Goal: Contribute content: Add original content to the website for others to see

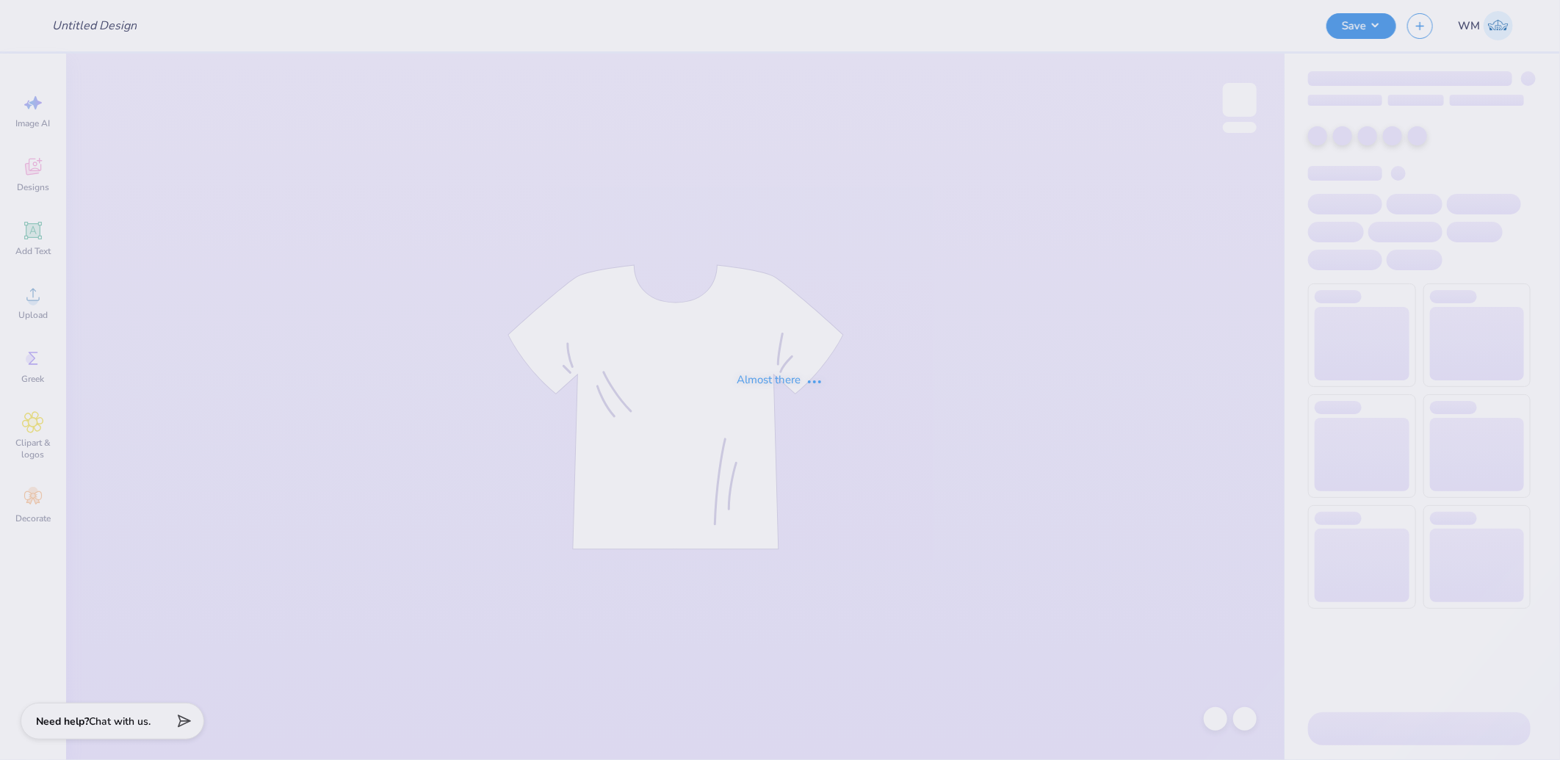
type input "UNC Alpha Phifa Merch 2025"
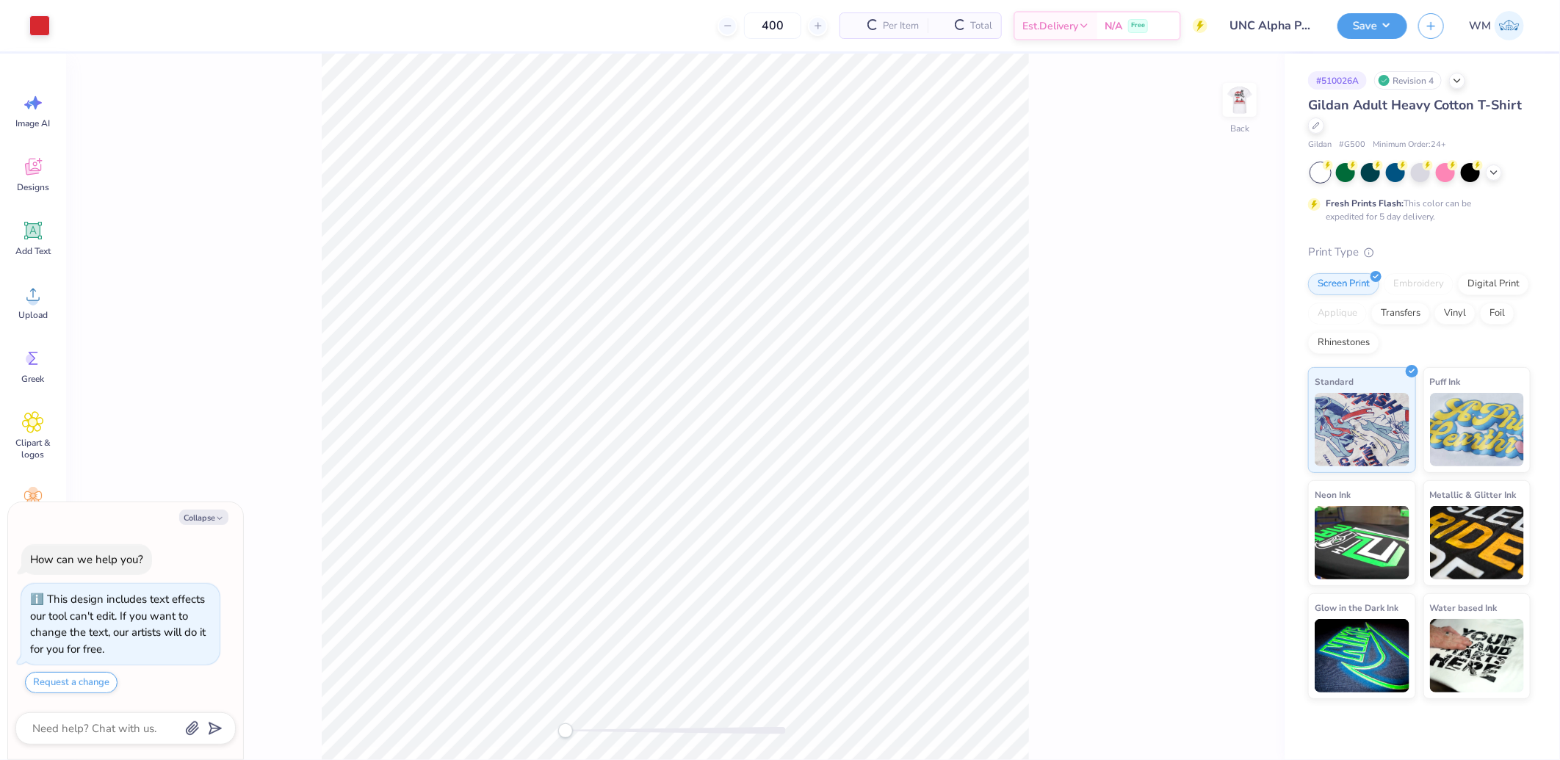
click at [202, 525] on div "Collapse" at bounding box center [125, 517] width 220 height 15
click at [1233, 99] on img at bounding box center [1240, 100] width 59 height 59
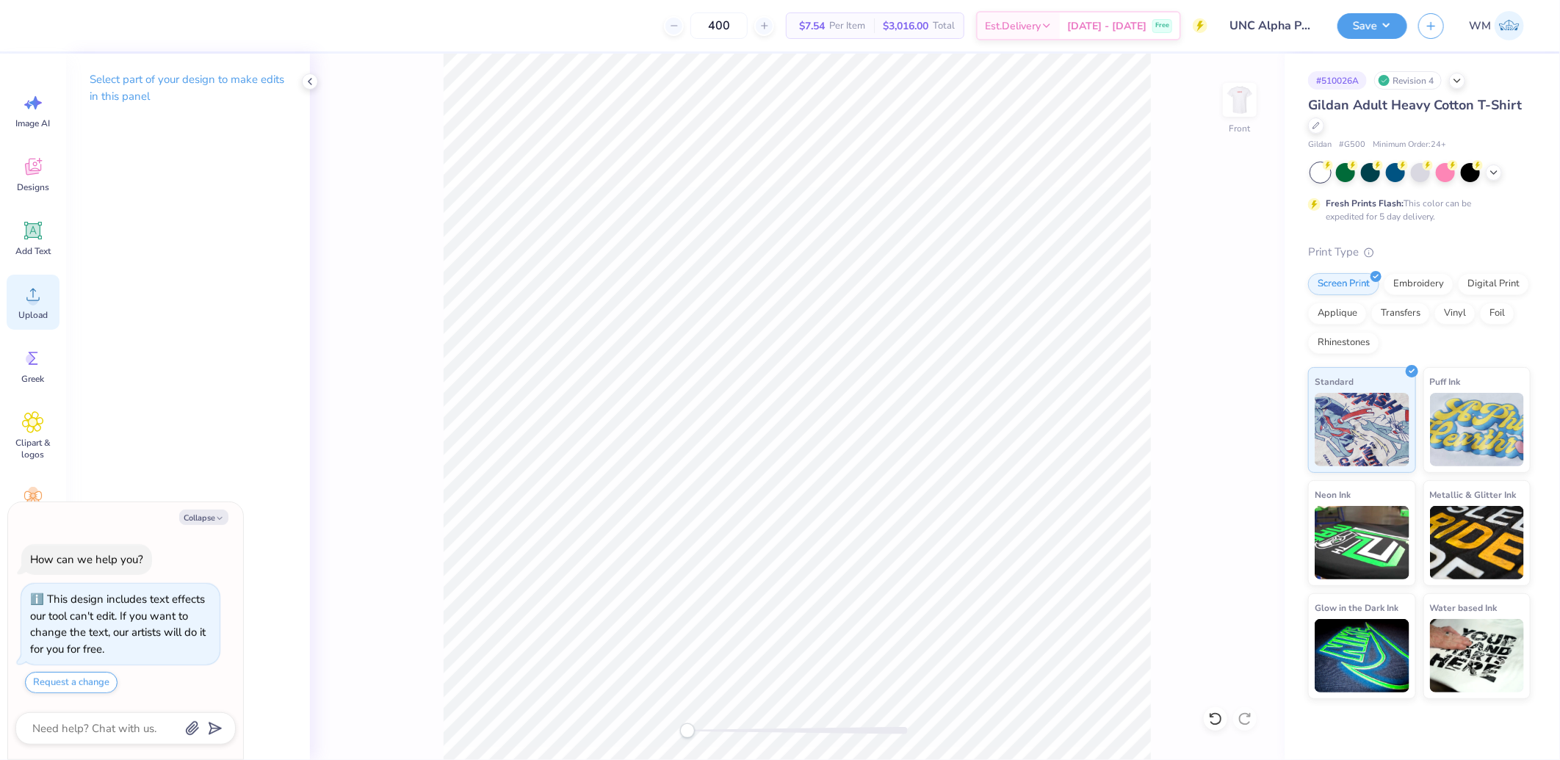
click at [29, 313] on span "Upload" at bounding box center [32, 315] width 29 height 12
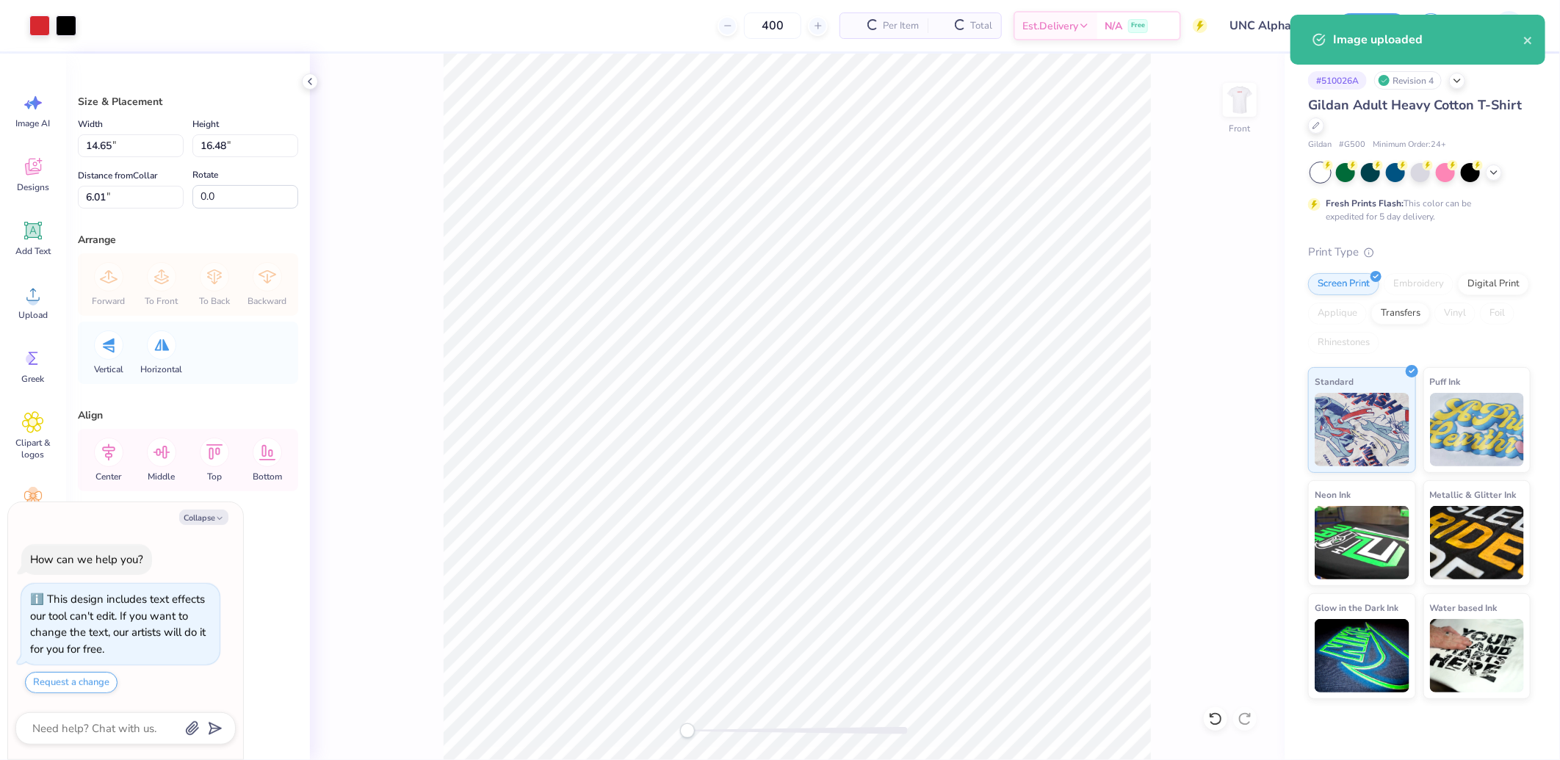
type textarea "x"
click at [252, 136] on input "16.48" at bounding box center [245, 145] width 106 height 23
type input "15"
type textarea "x"
type input "13.33"
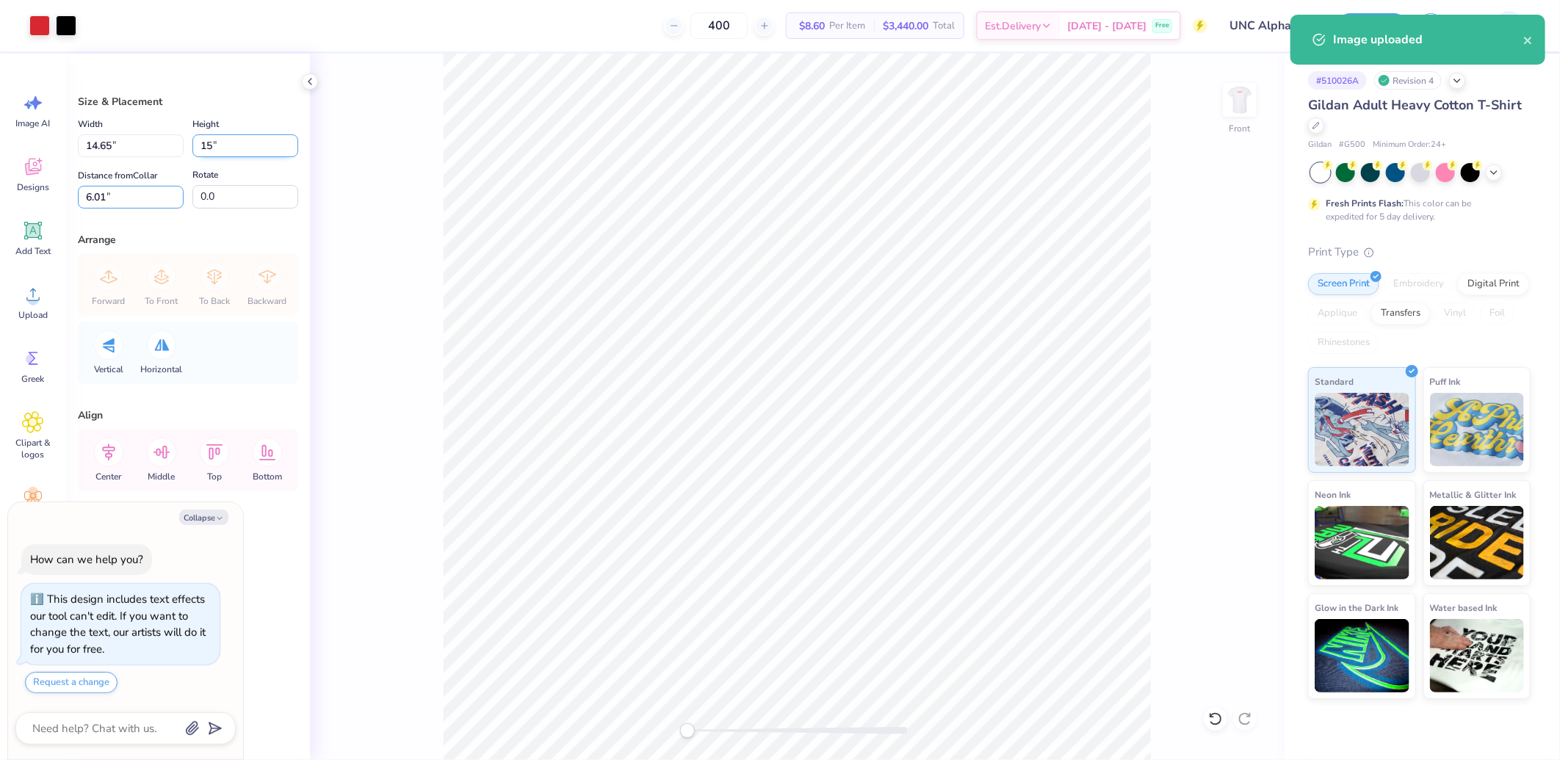
type input "15.00"
click at [118, 199] on input "6.75" at bounding box center [131, 197] width 106 height 23
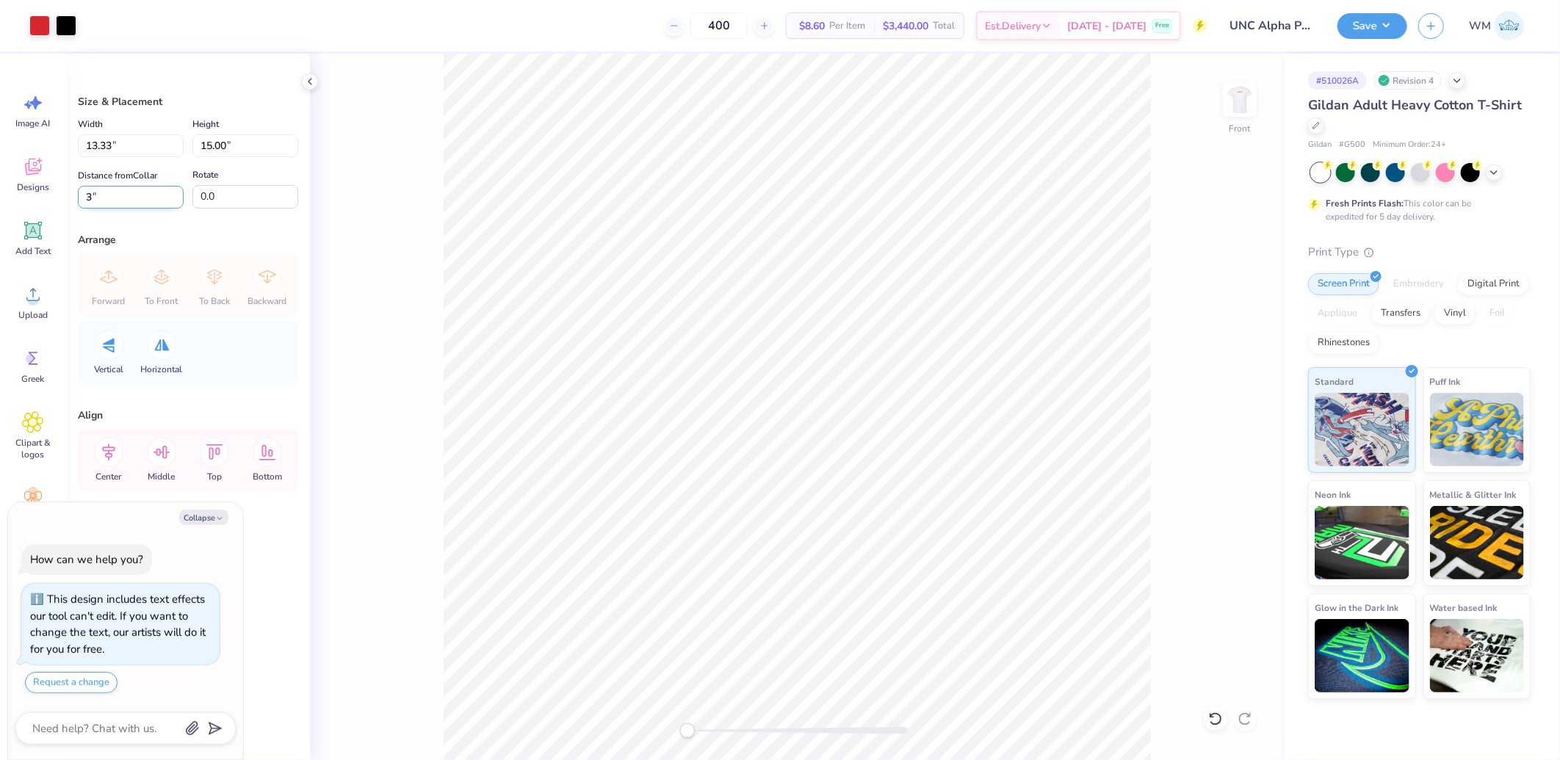
type input "3"
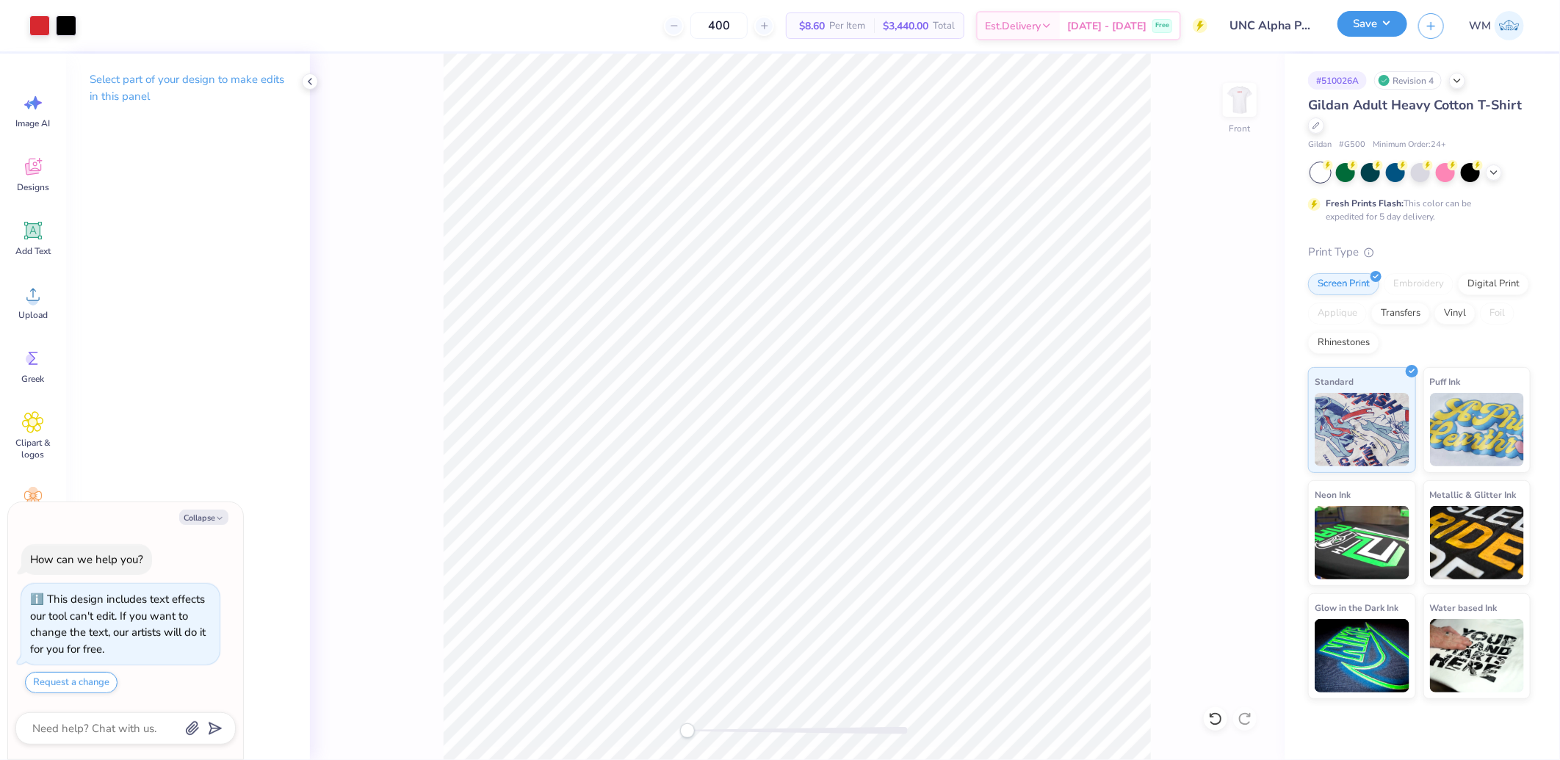
click at [1372, 24] on button "Save" at bounding box center [1373, 24] width 70 height 26
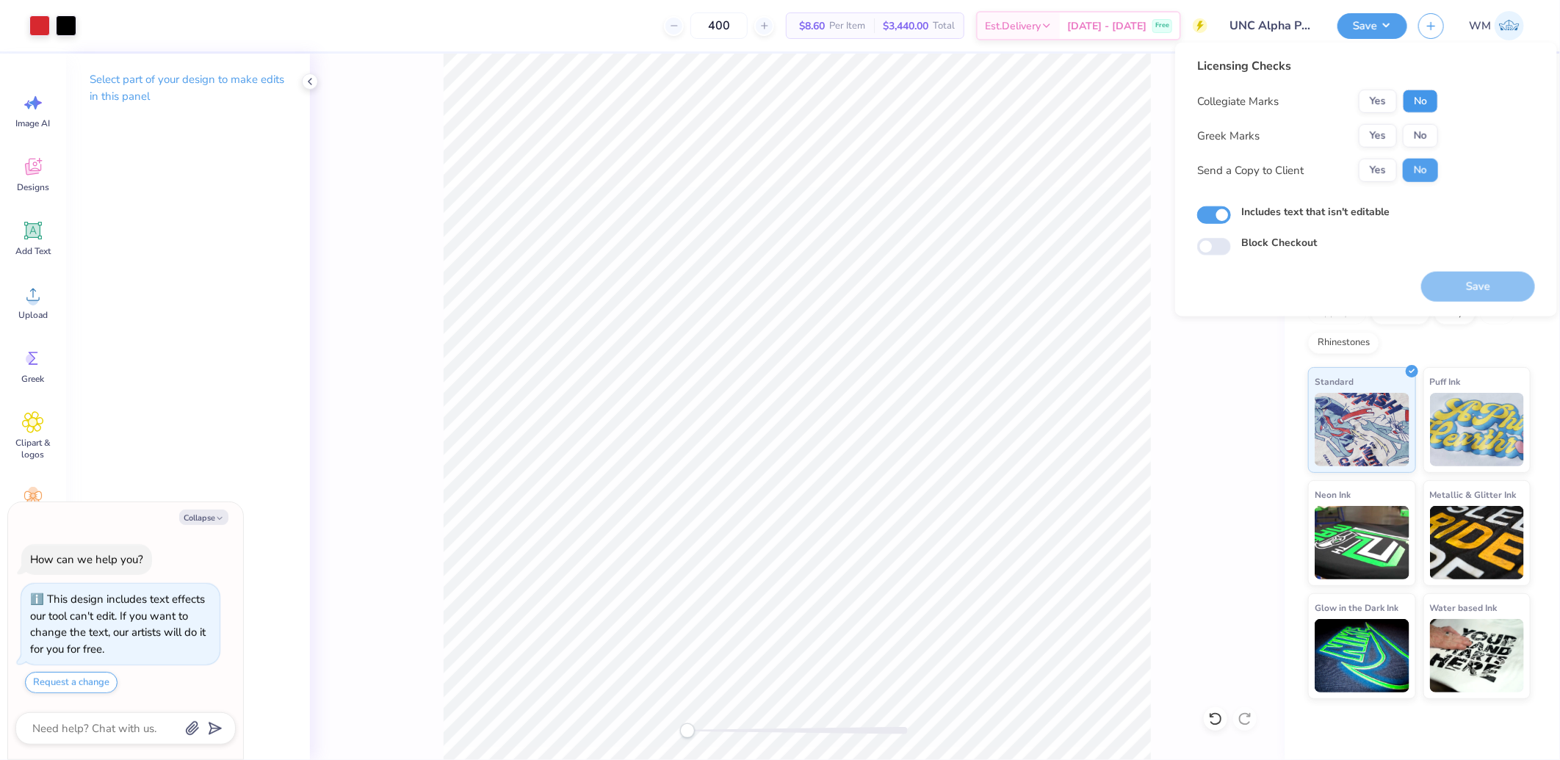
click at [1420, 104] on button "No" at bounding box center [1420, 102] width 35 height 24
click at [1374, 134] on button "Yes" at bounding box center [1378, 136] width 38 height 24
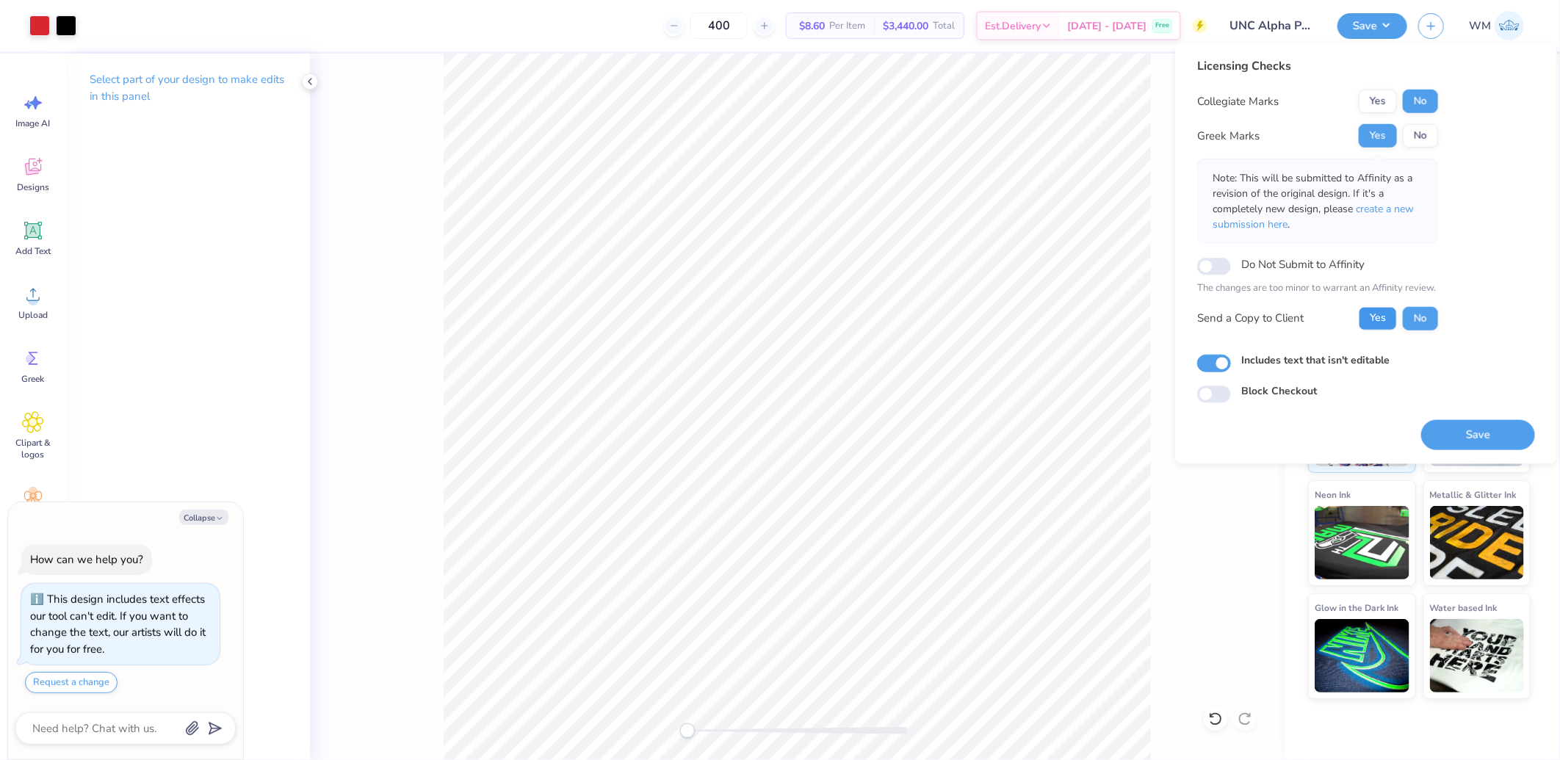
click at [1388, 325] on button "Yes" at bounding box center [1378, 318] width 38 height 24
click at [1510, 436] on button "Save" at bounding box center [1479, 434] width 114 height 30
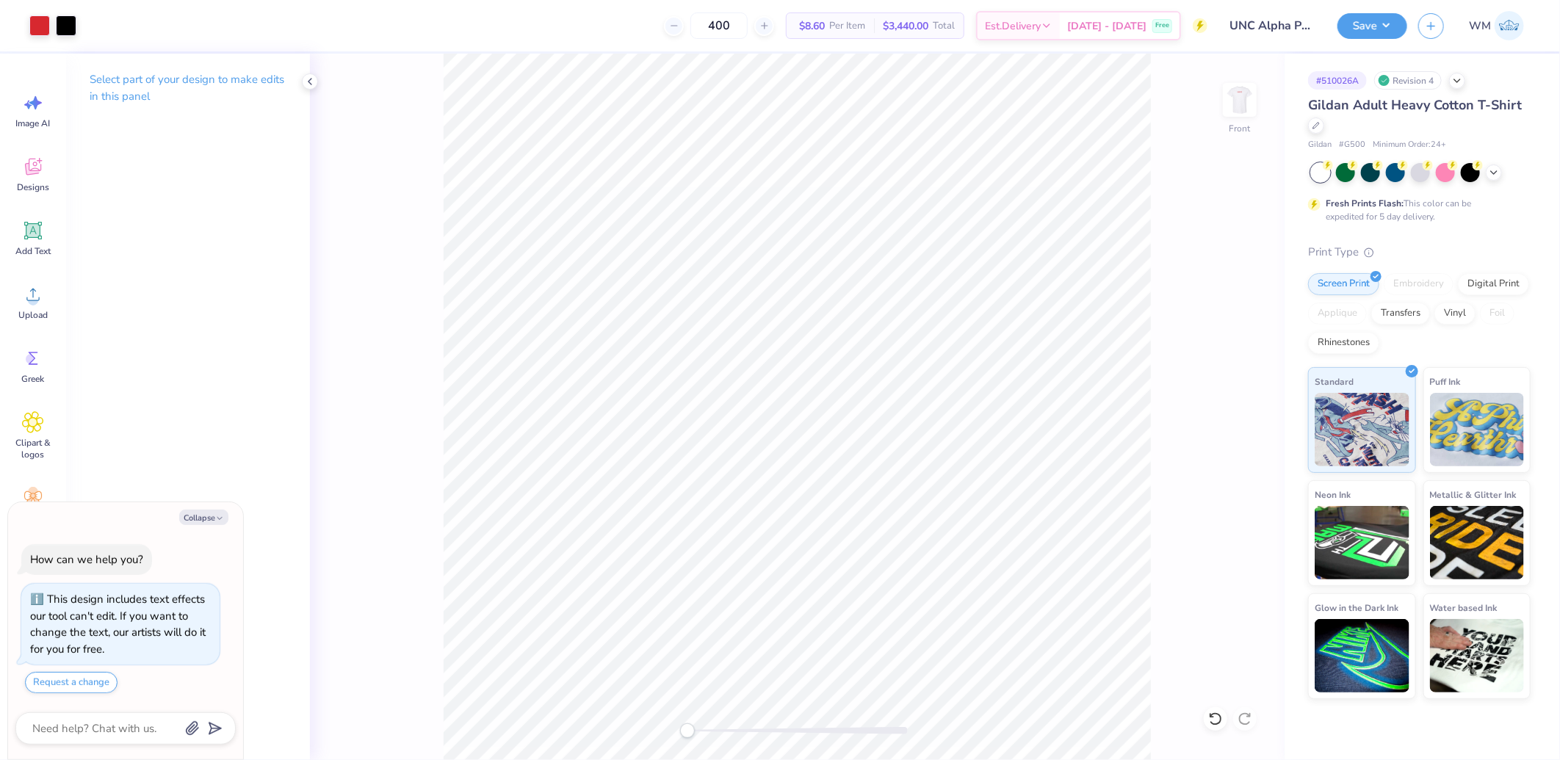
type textarea "x"
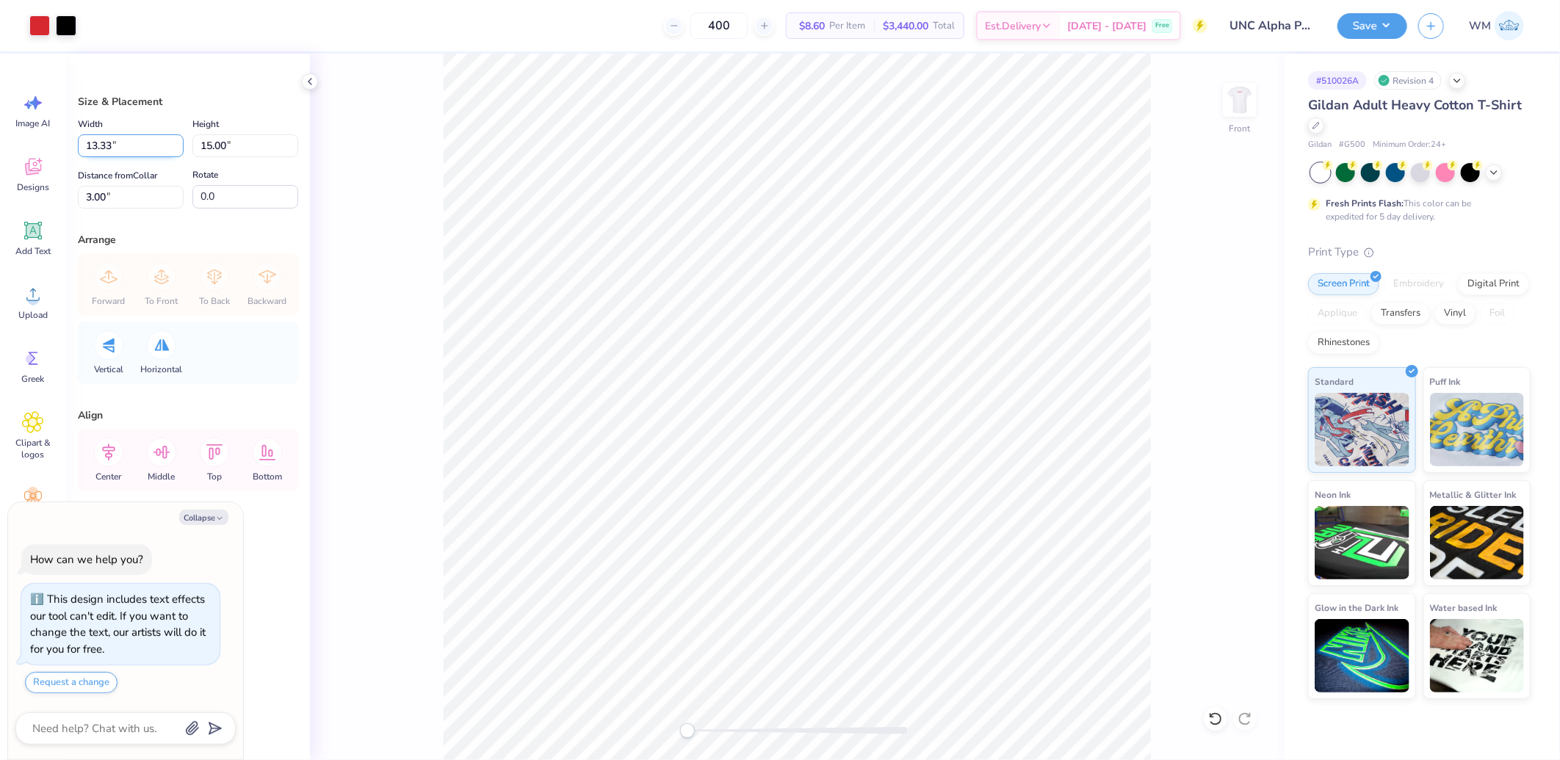
click at [108, 141] on input "13.33" at bounding box center [131, 145] width 106 height 23
type input "12.5"
type textarea "x"
type input "12.50"
type input "14.06"
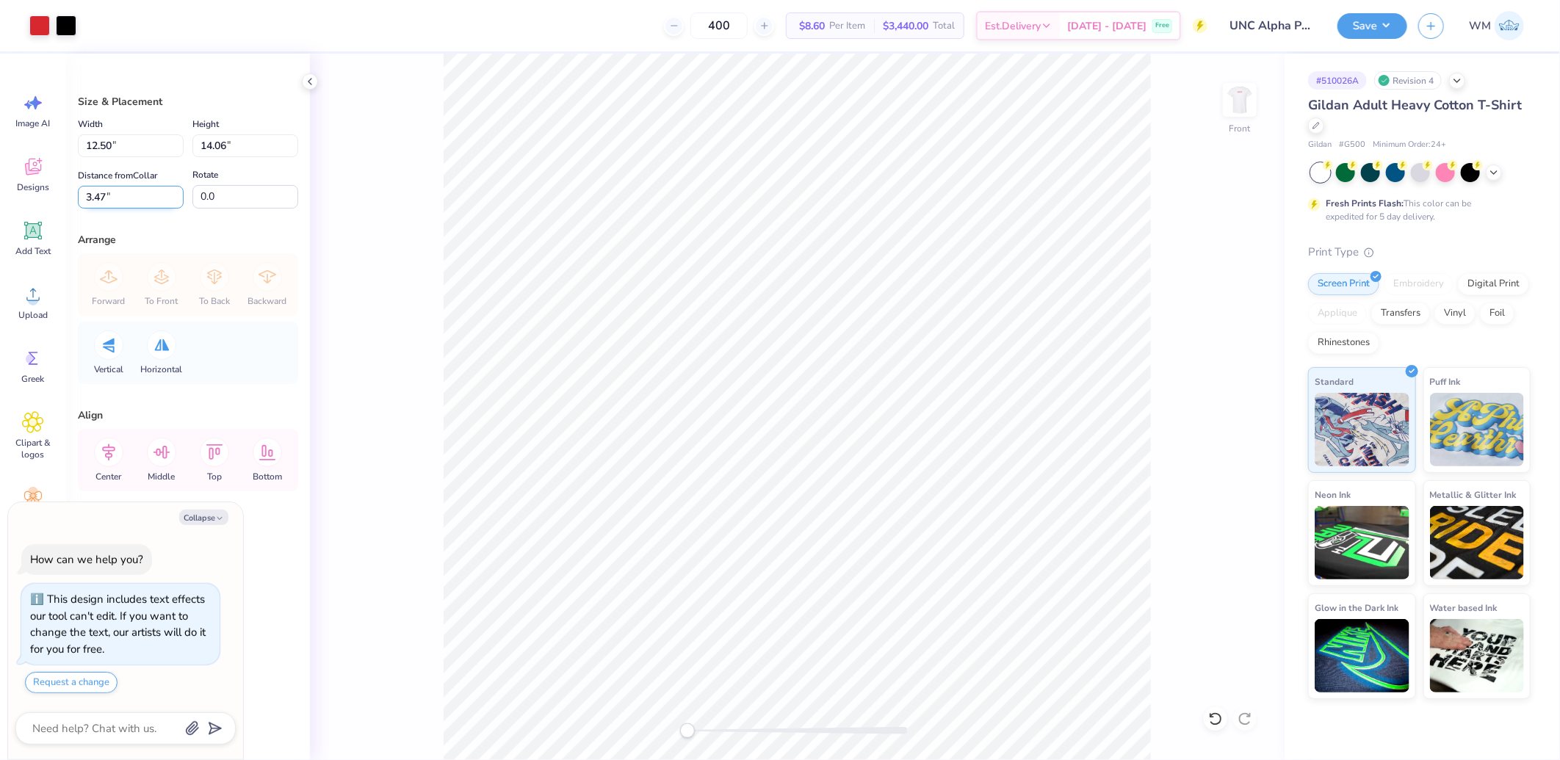
click at [126, 200] on input "3.47" at bounding box center [131, 197] width 106 height 23
type input "3"
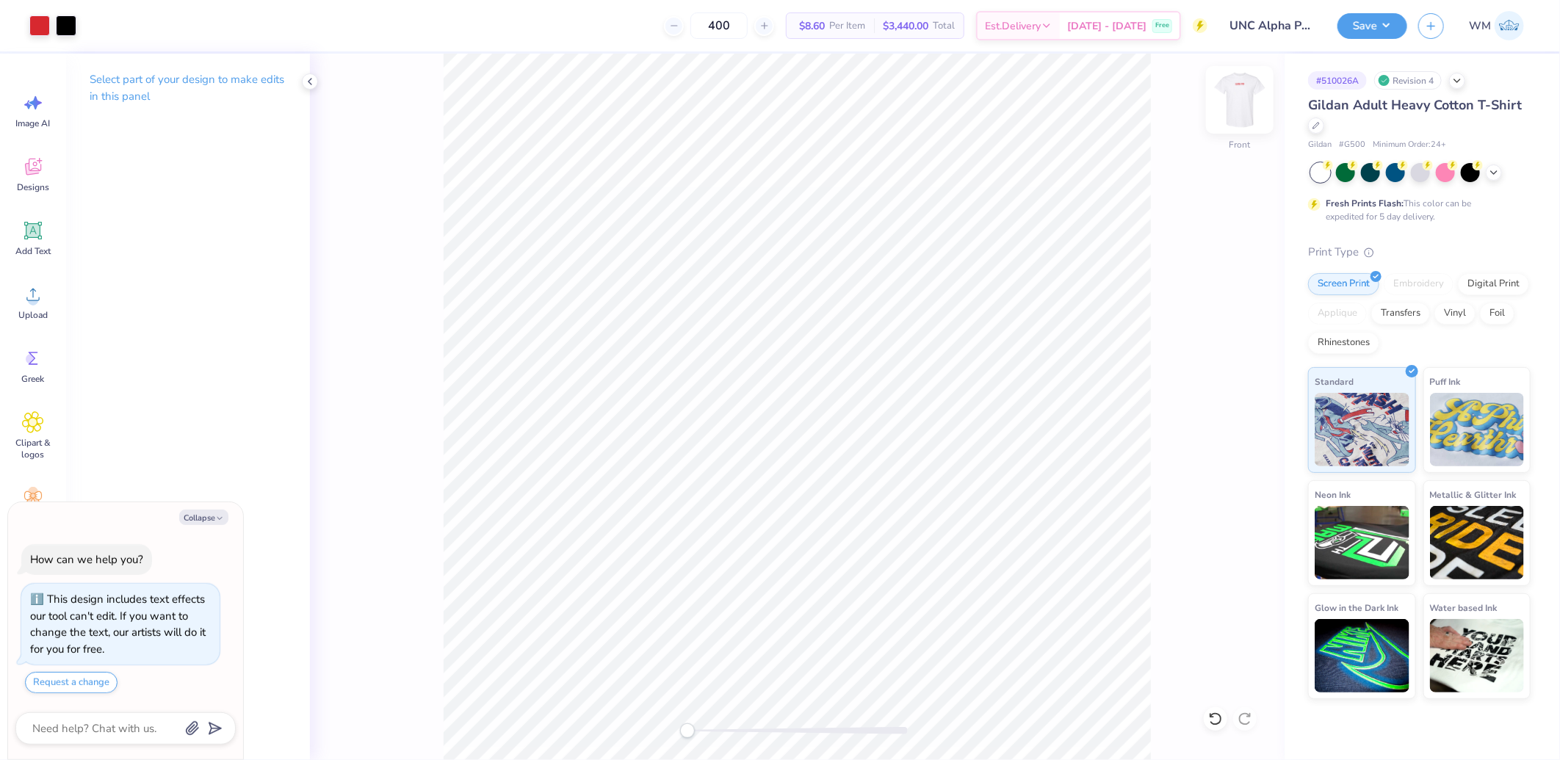
click at [1240, 104] on img at bounding box center [1240, 100] width 59 height 59
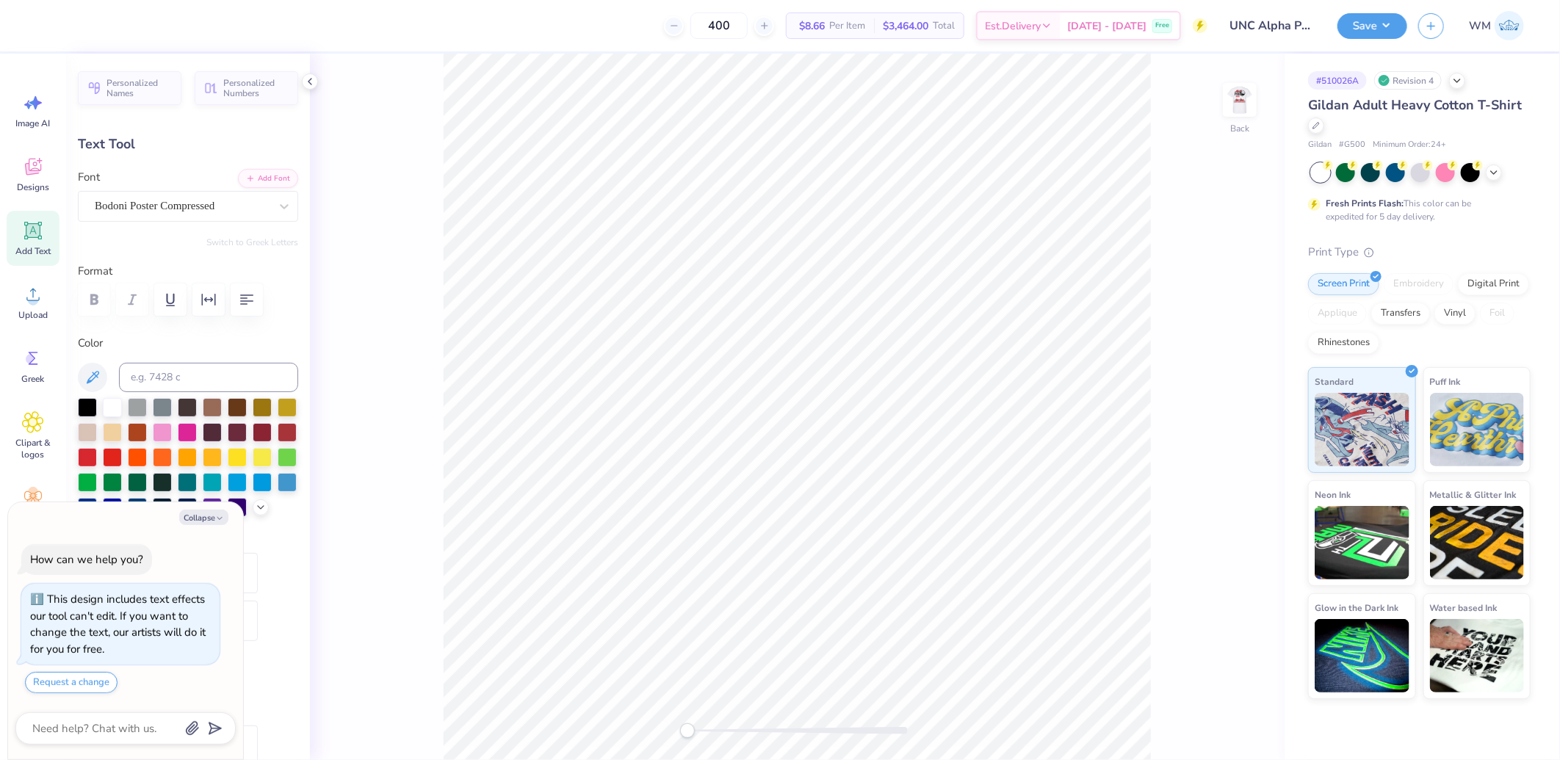
scroll to position [478, 0]
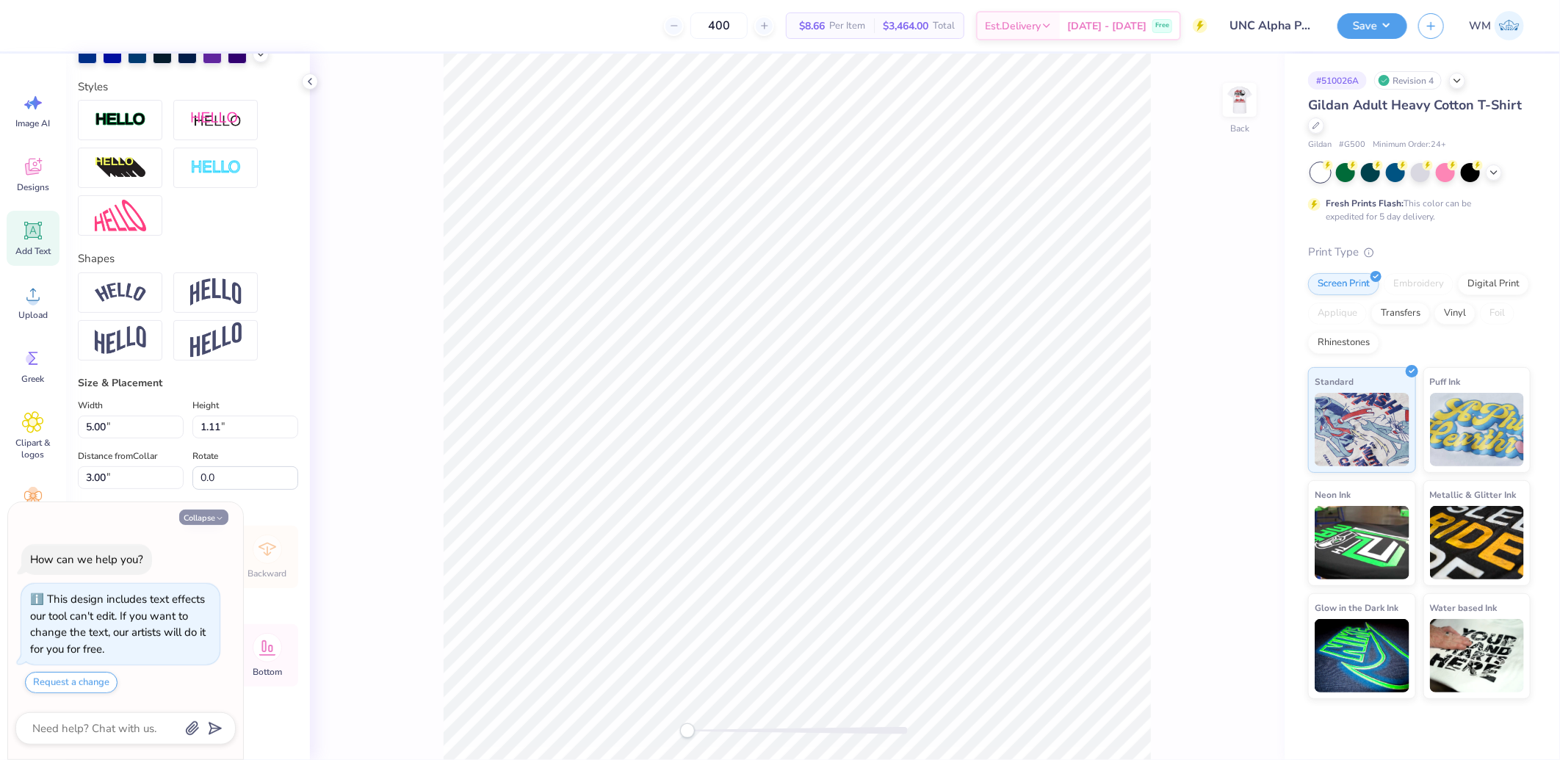
click at [201, 519] on button "Collapse" at bounding box center [203, 517] width 49 height 15
type textarea "x"
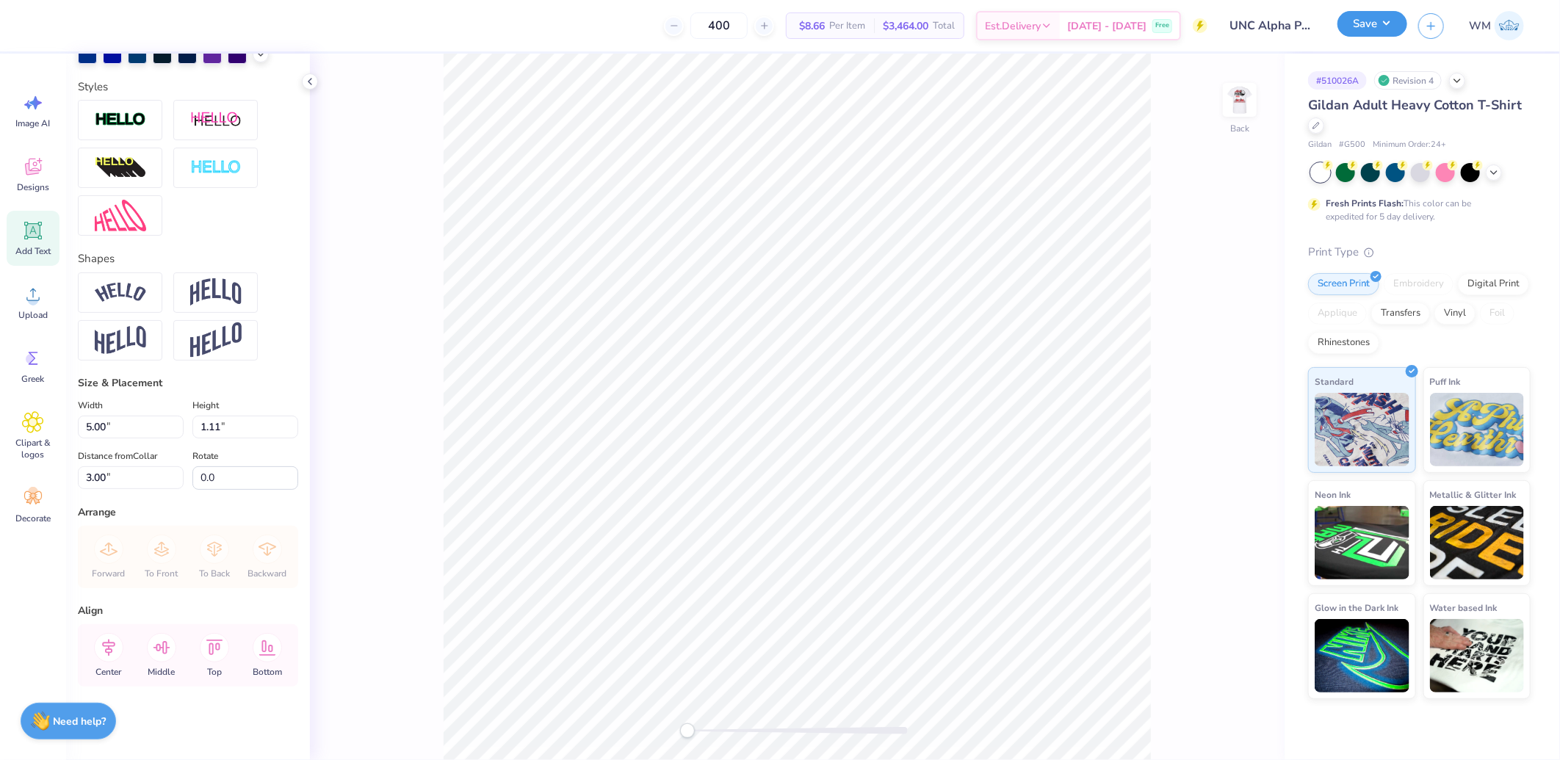
click at [1394, 11] on button "Save" at bounding box center [1373, 24] width 70 height 26
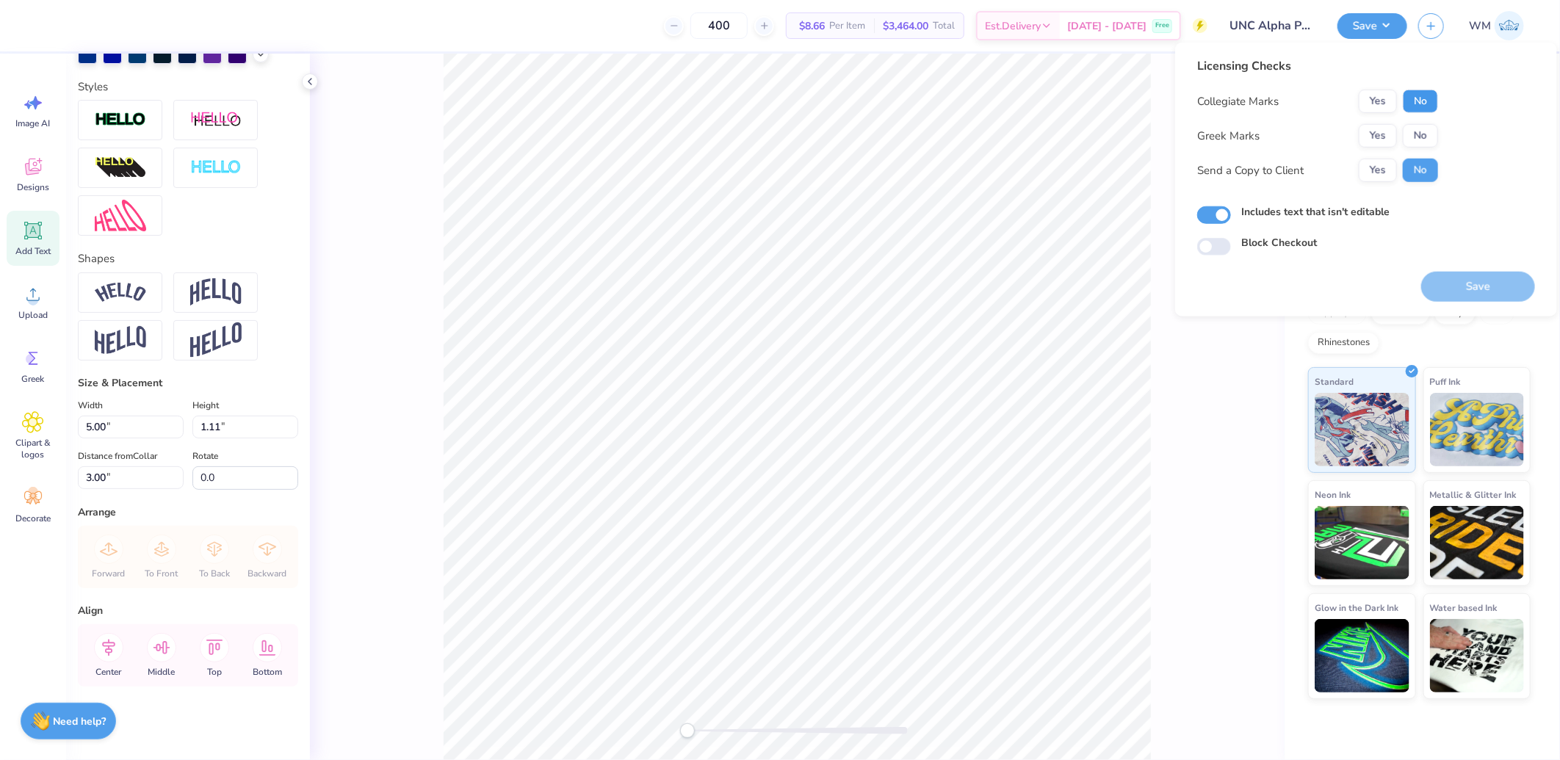
click at [1427, 99] on button "No" at bounding box center [1420, 102] width 35 height 24
click at [1386, 141] on button "Yes" at bounding box center [1378, 136] width 38 height 24
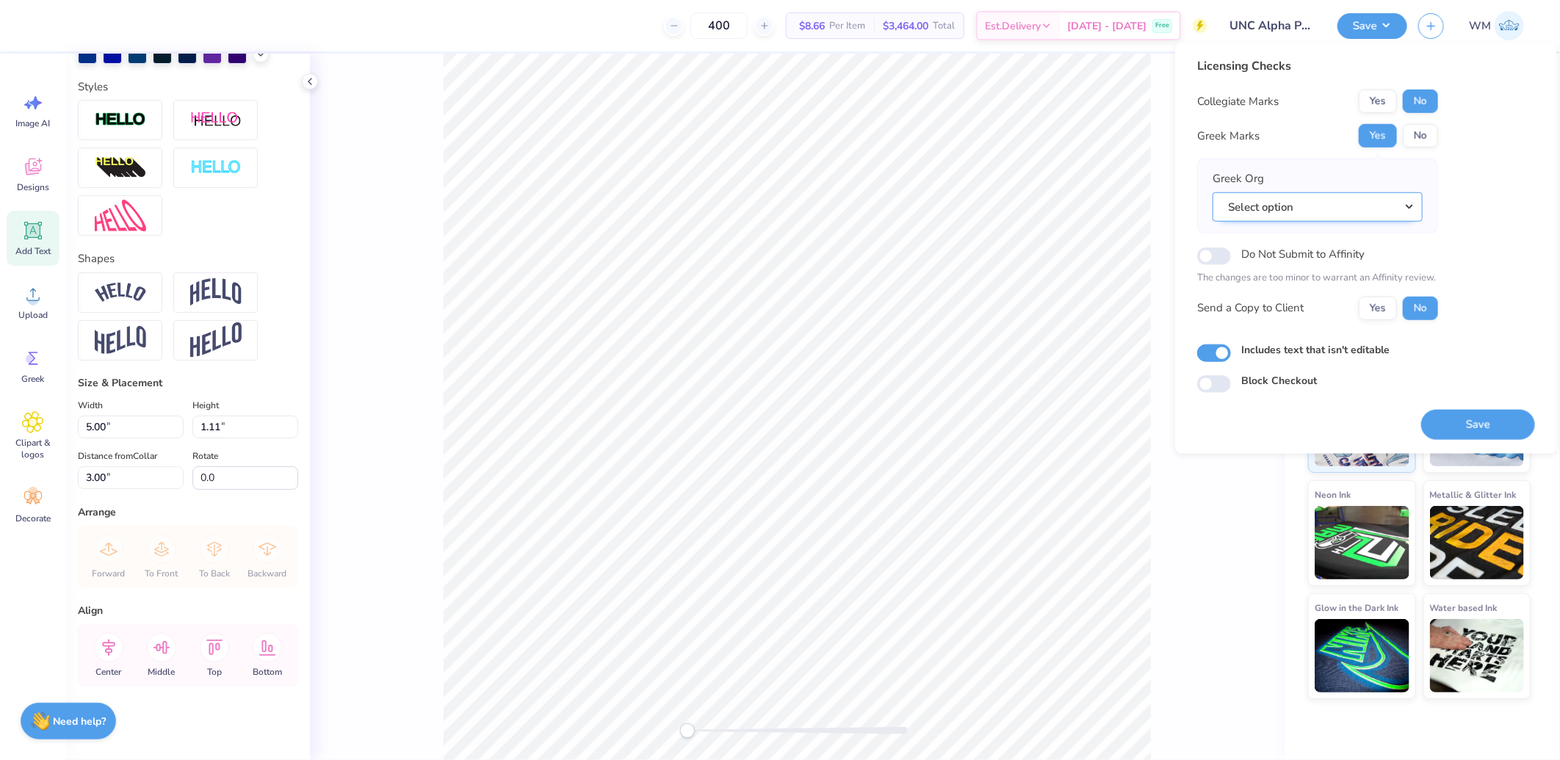
click at [1325, 206] on button "Select option" at bounding box center [1318, 207] width 210 height 30
drag, startPoint x: 1282, startPoint y: 347, endPoint x: 1259, endPoint y: 355, distance: 23.9
click at [1282, 347] on link "Alpha Phi" at bounding box center [1318, 351] width 198 height 24
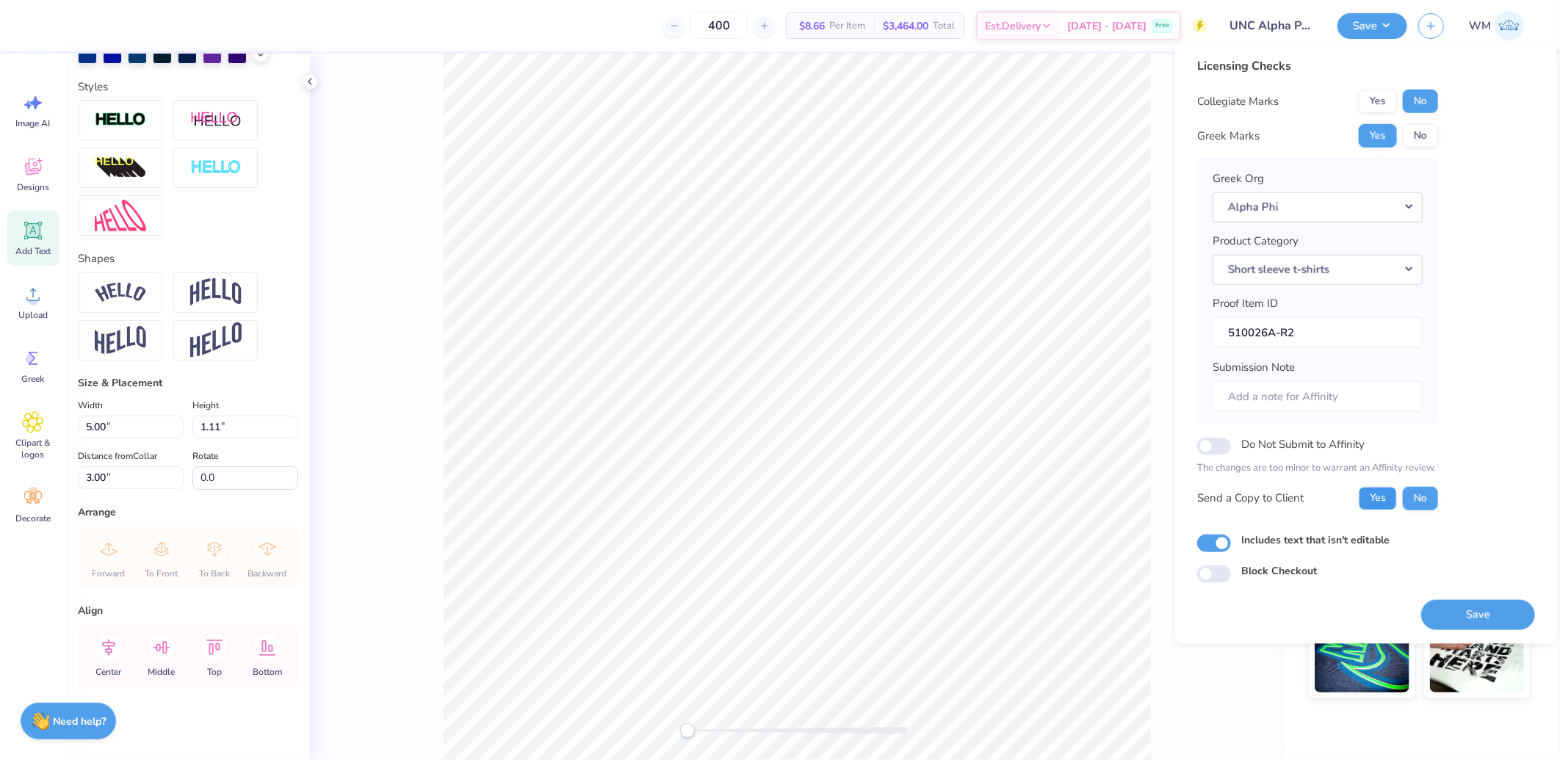
click at [1385, 500] on button "Yes" at bounding box center [1378, 498] width 38 height 24
click at [1466, 607] on button "Save" at bounding box center [1479, 614] width 114 height 30
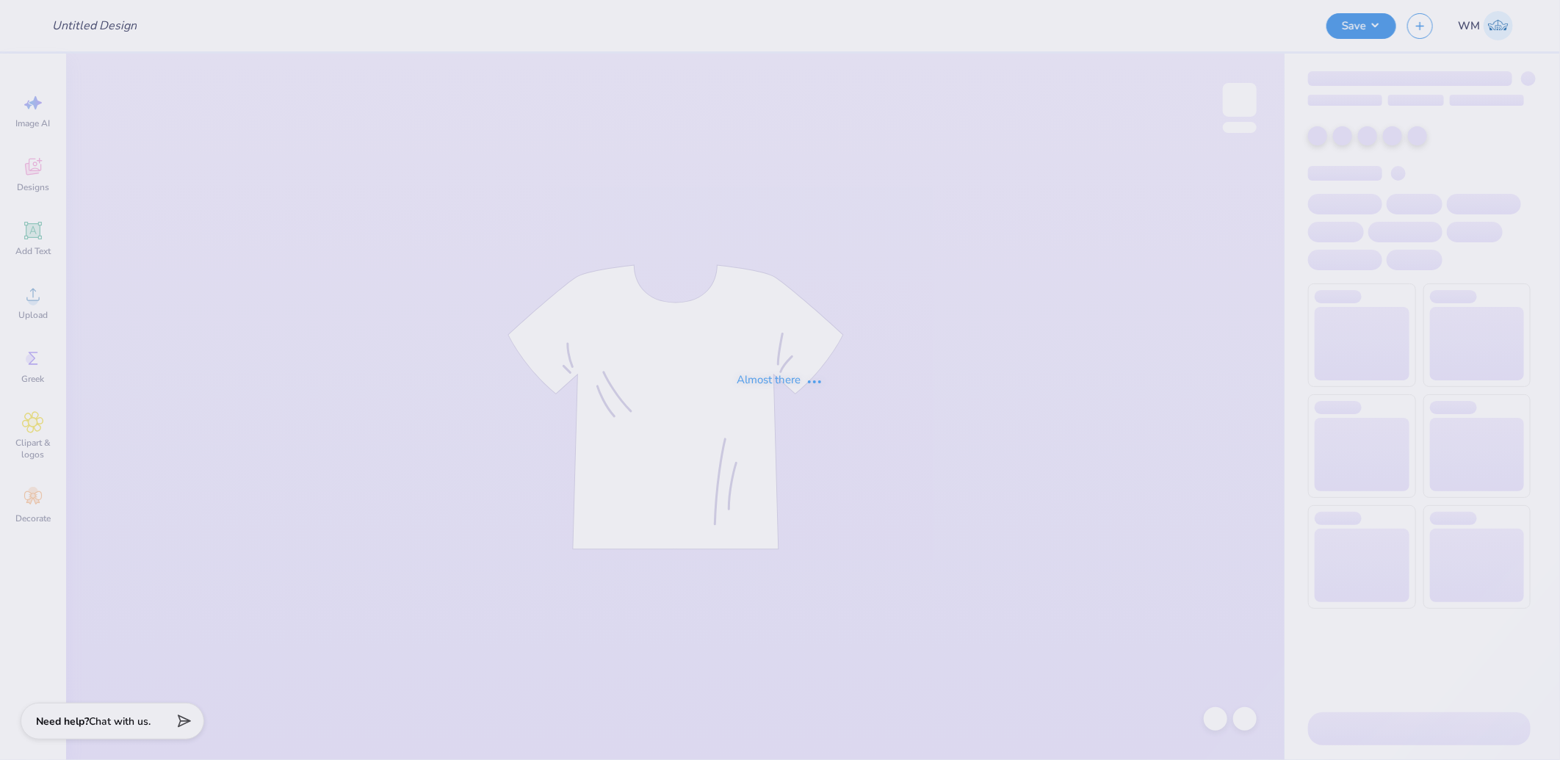
type input "UNC Alpha Phifa Merch 2025"
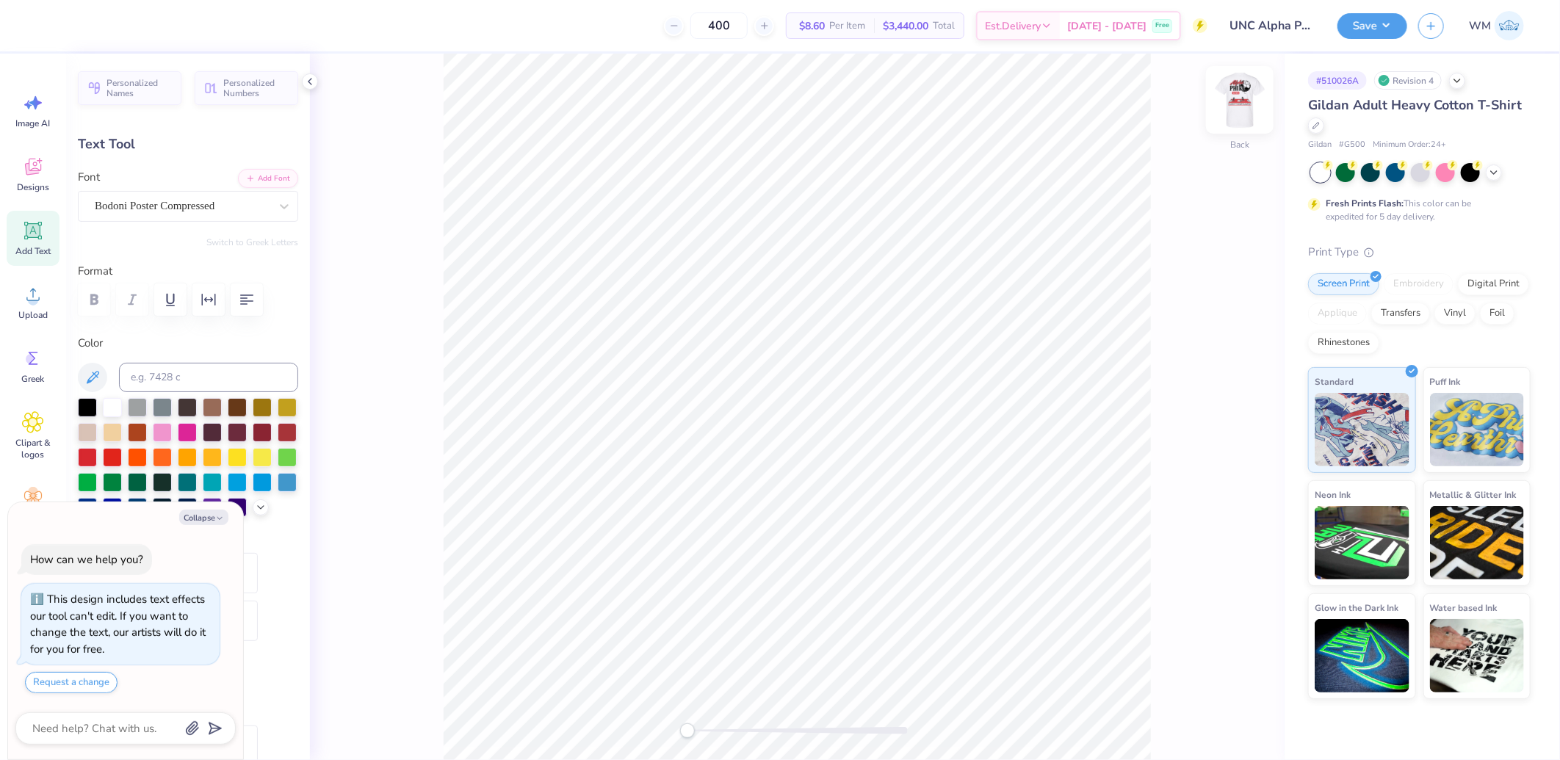
click at [1237, 113] on img at bounding box center [1240, 100] width 59 height 59
type textarea "x"
